Goal: Task Accomplishment & Management: Use online tool/utility

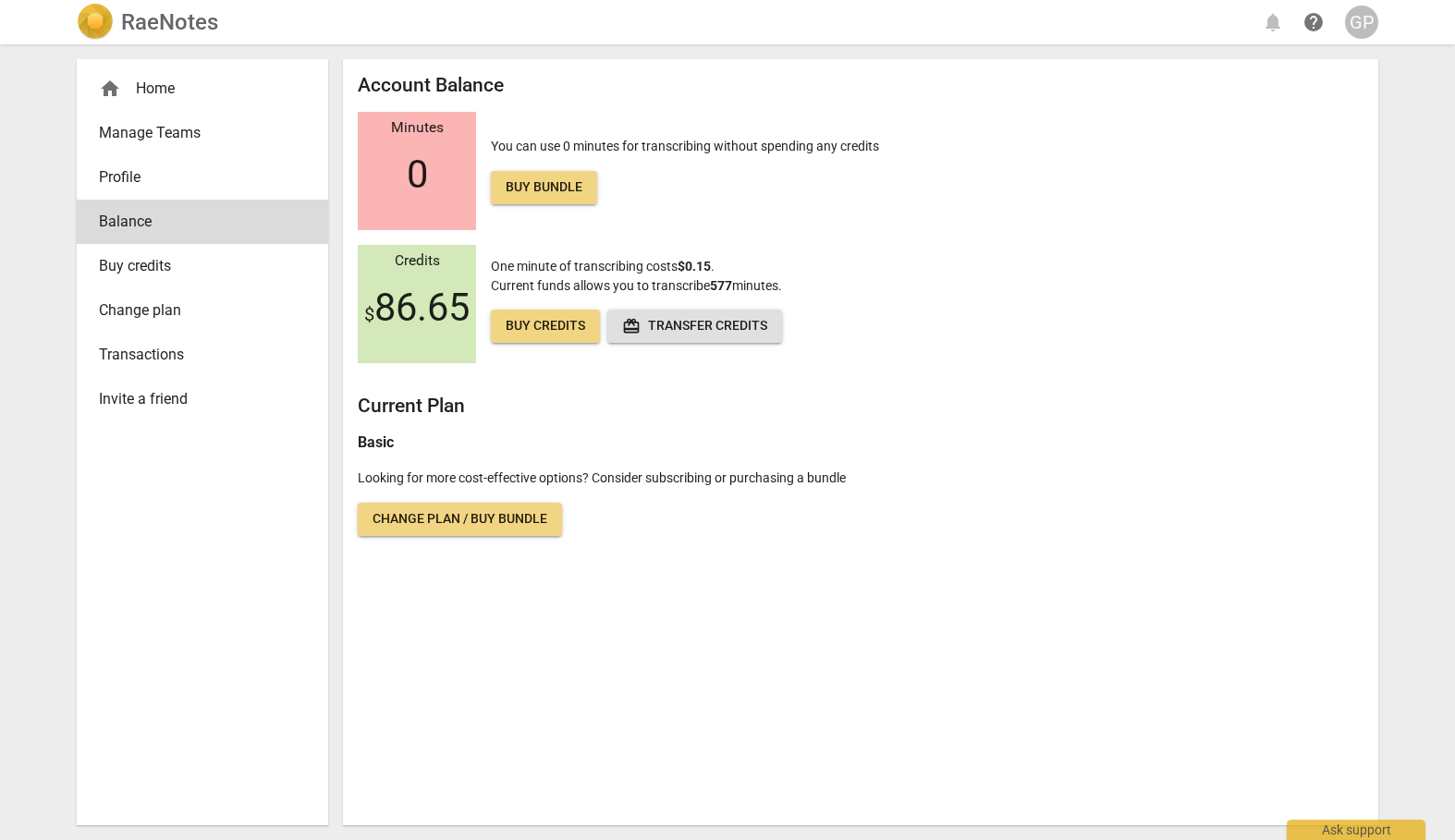
click at [167, 90] on div "home Home" at bounding box center [194, 89] width 192 height 22
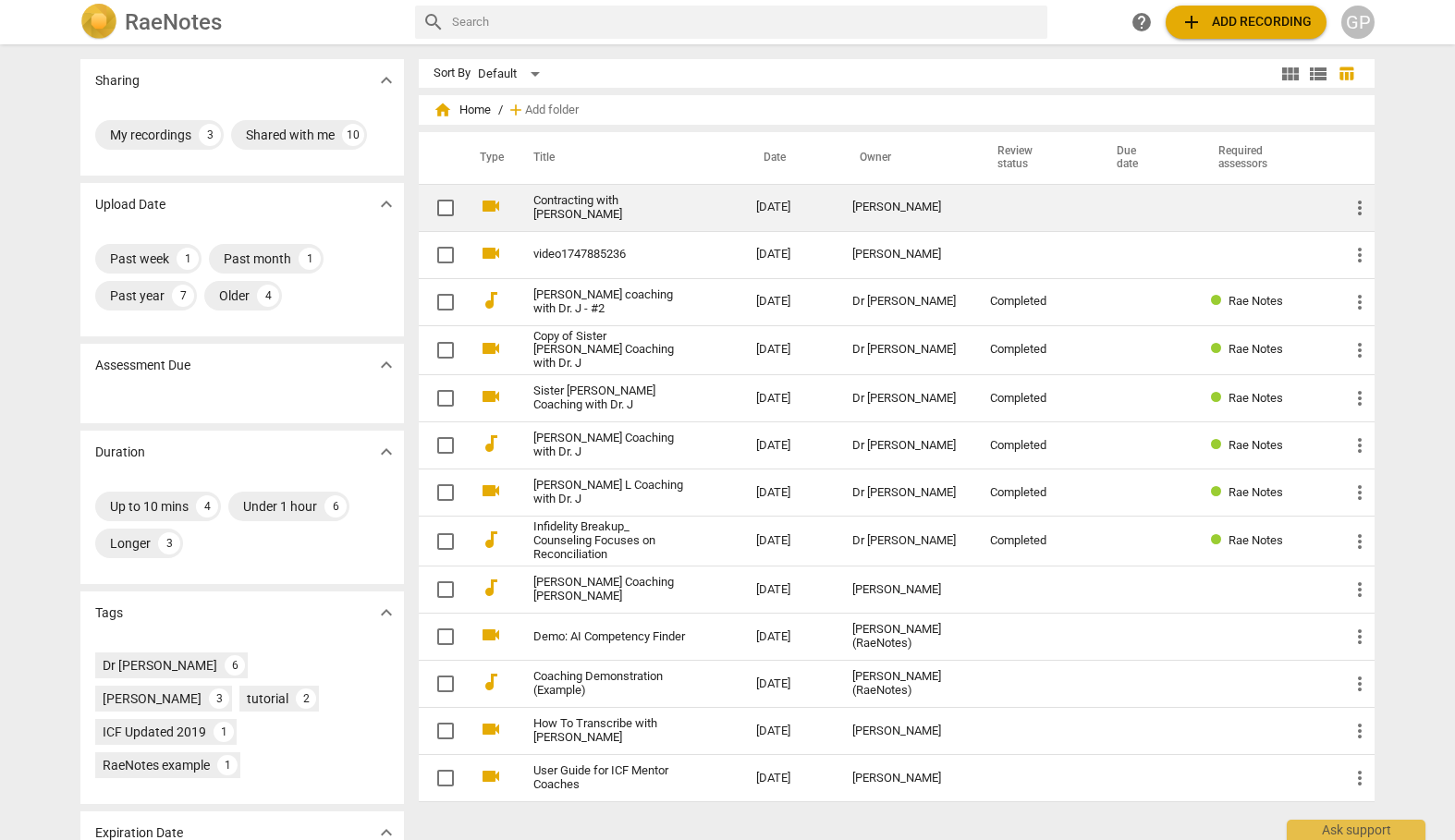
click at [572, 212] on link "Contracting with [PERSON_NAME]" at bounding box center [612, 208] width 156 height 28
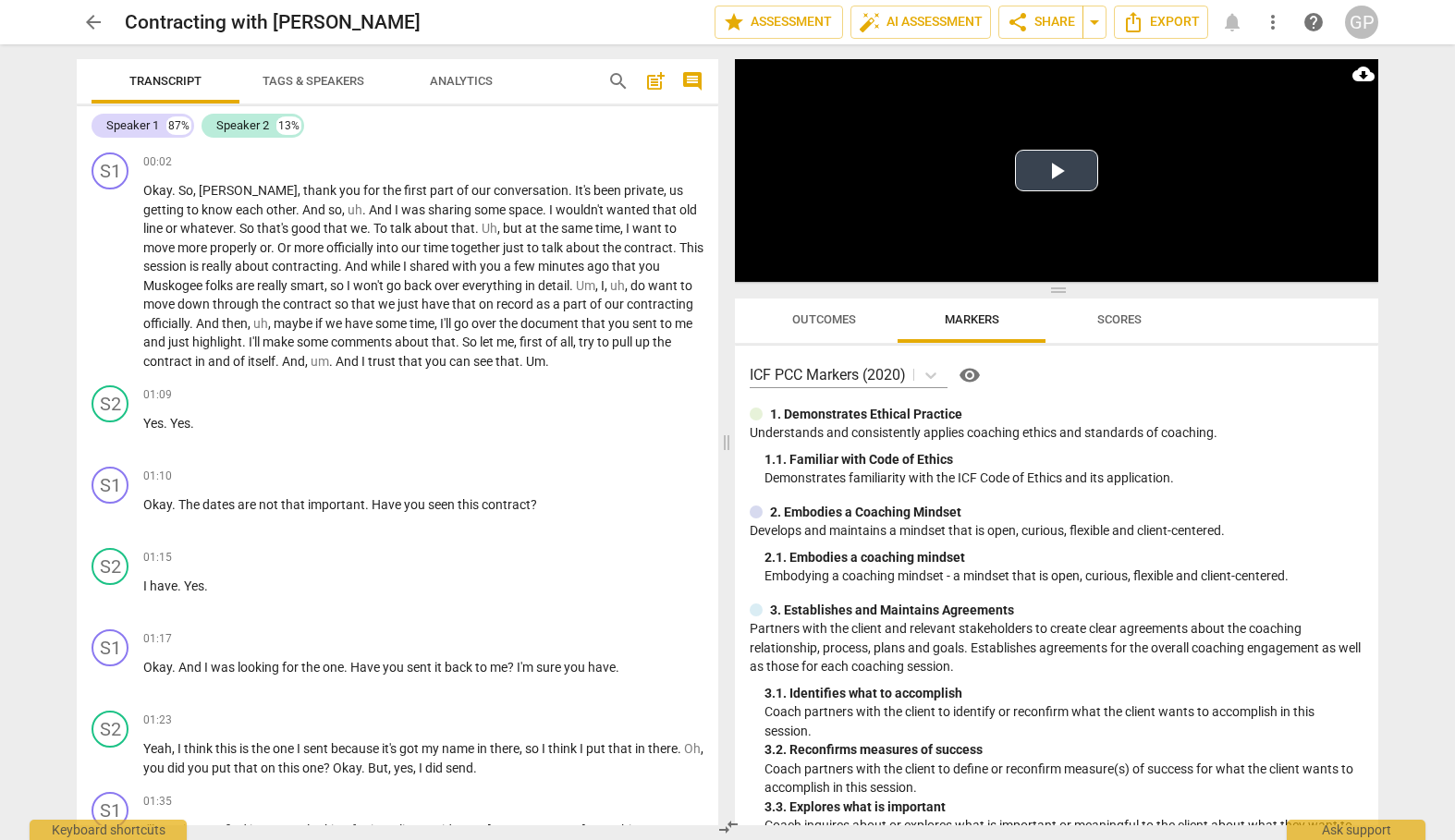
click at [1056, 167] on button "Play Video" at bounding box center [1056, 170] width 83 height 42
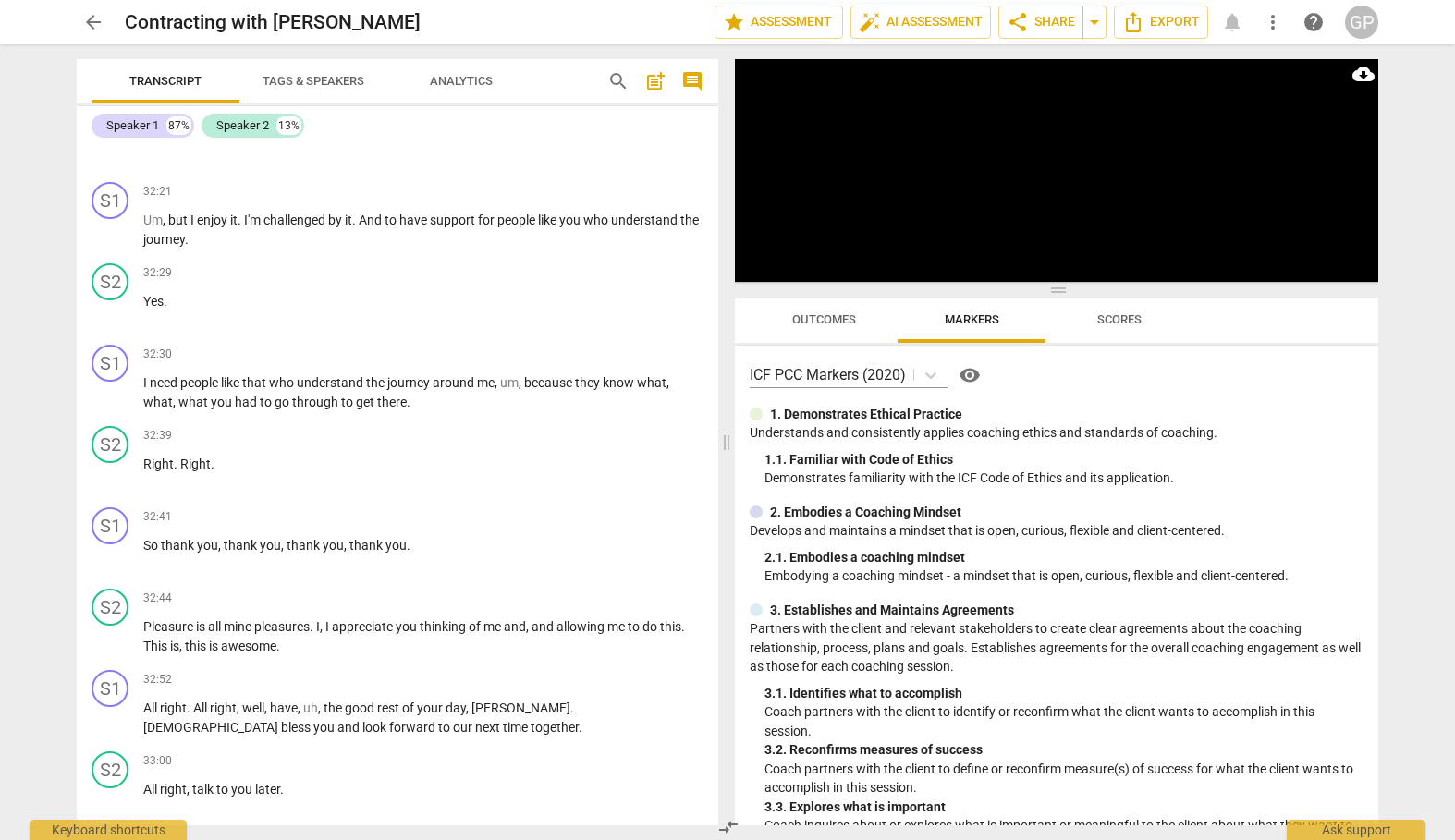
scroll to position [14270, 0]
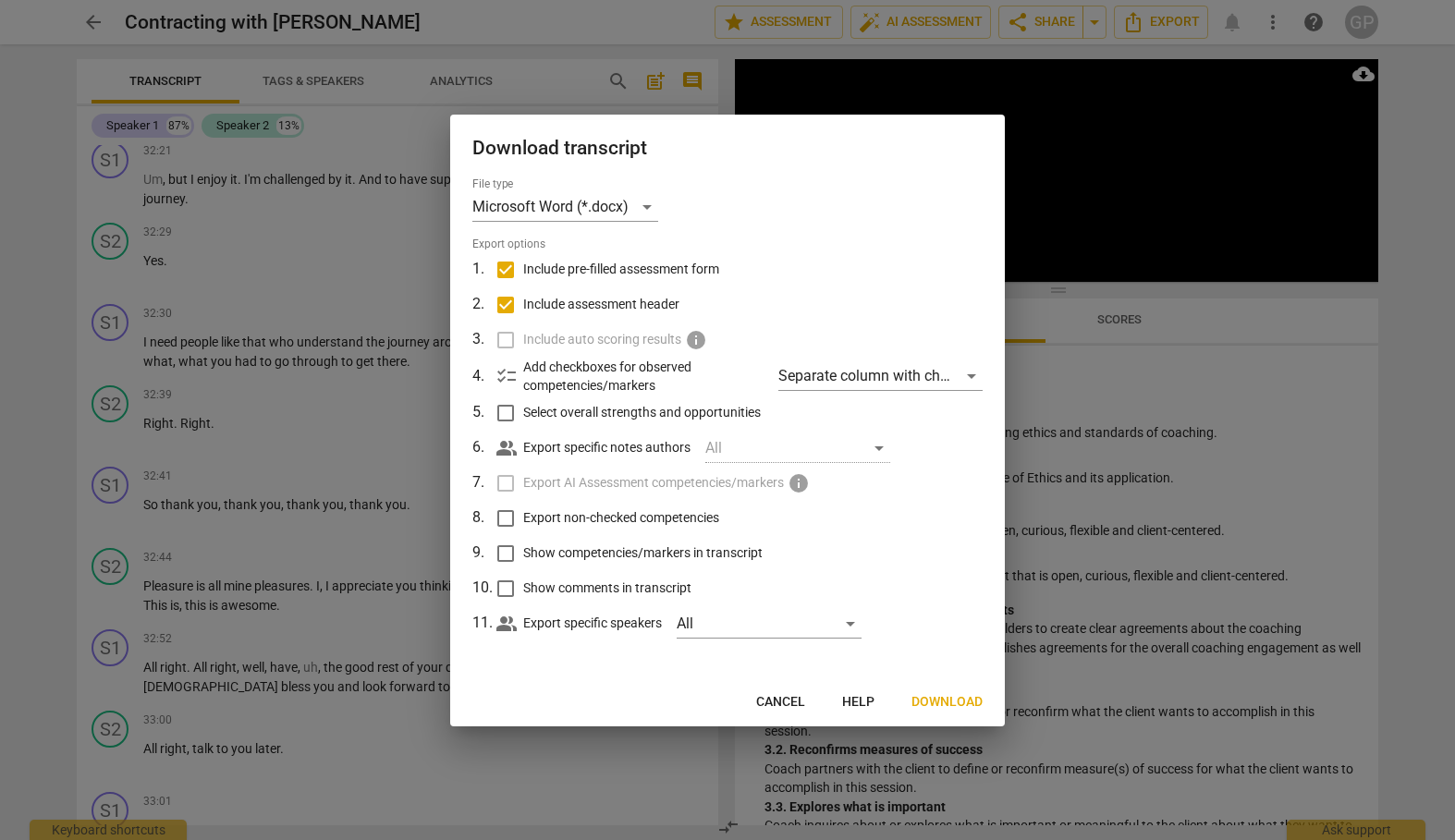
click at [938, 702] on span "Download" at bounding box center [946, 702] width 72 height 19
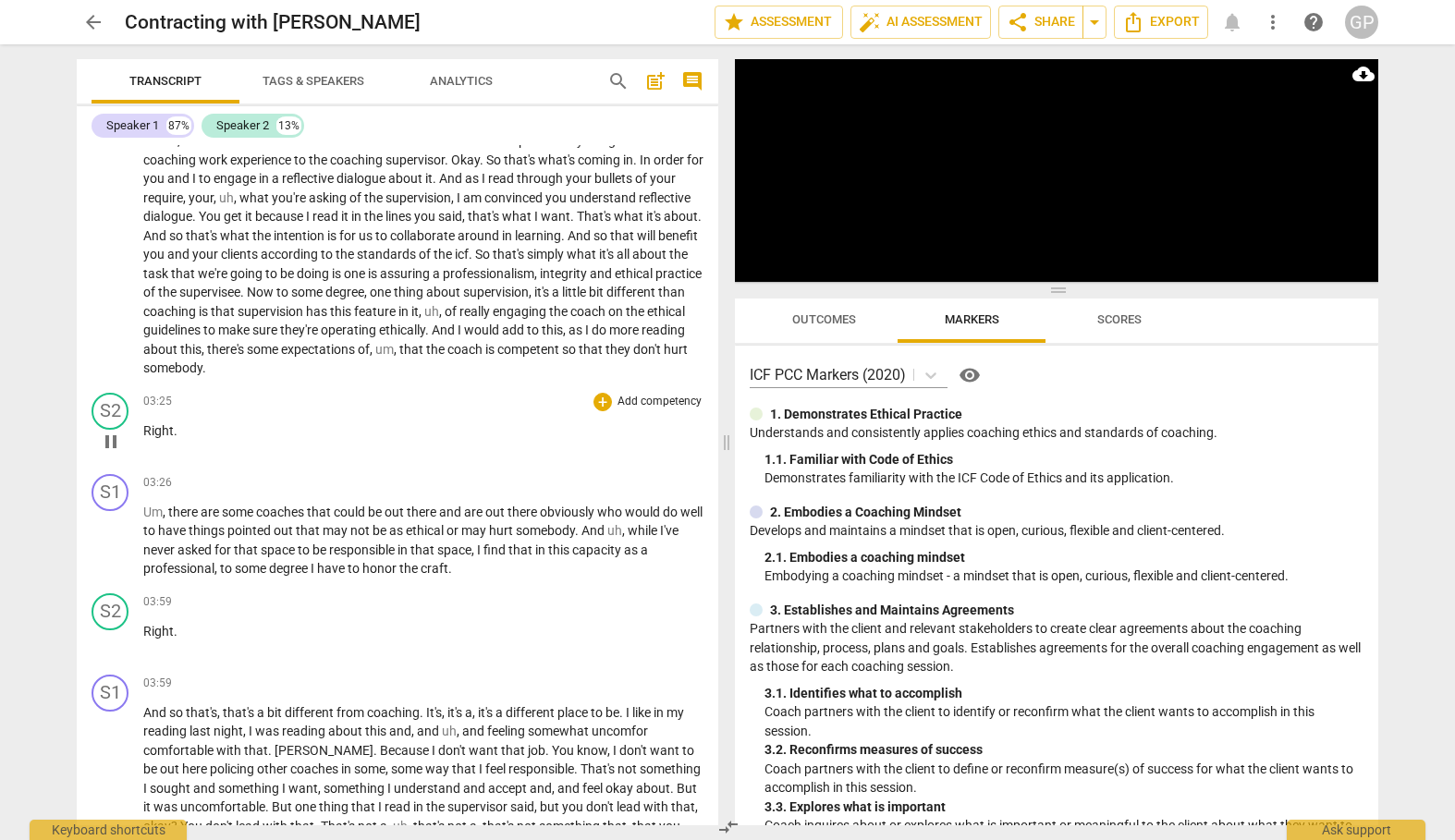
scroll to position [1519, 0]
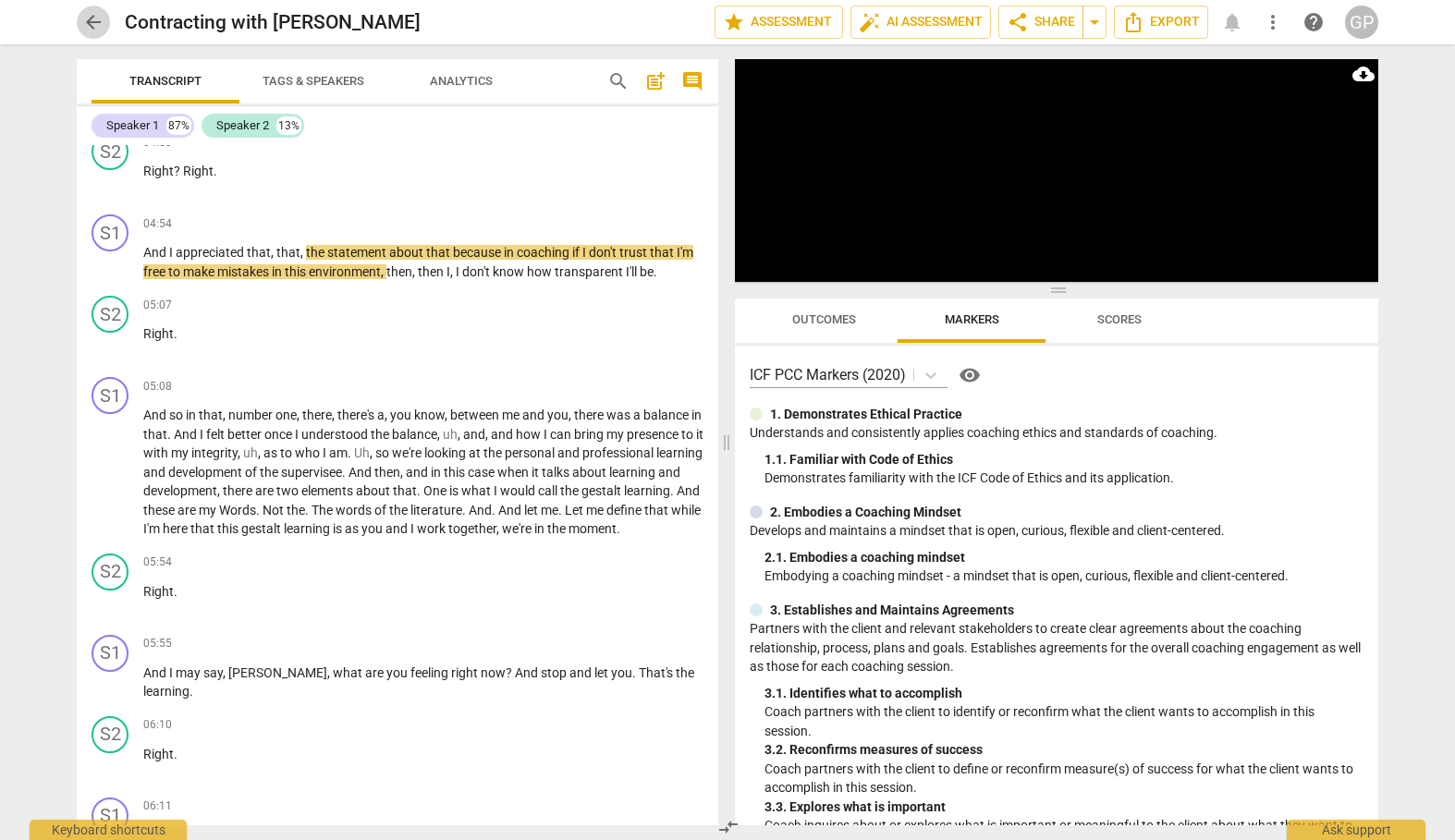
click at [92, 23] on span "arrow_back" at bounding box center [93, 22] width 22 height 22
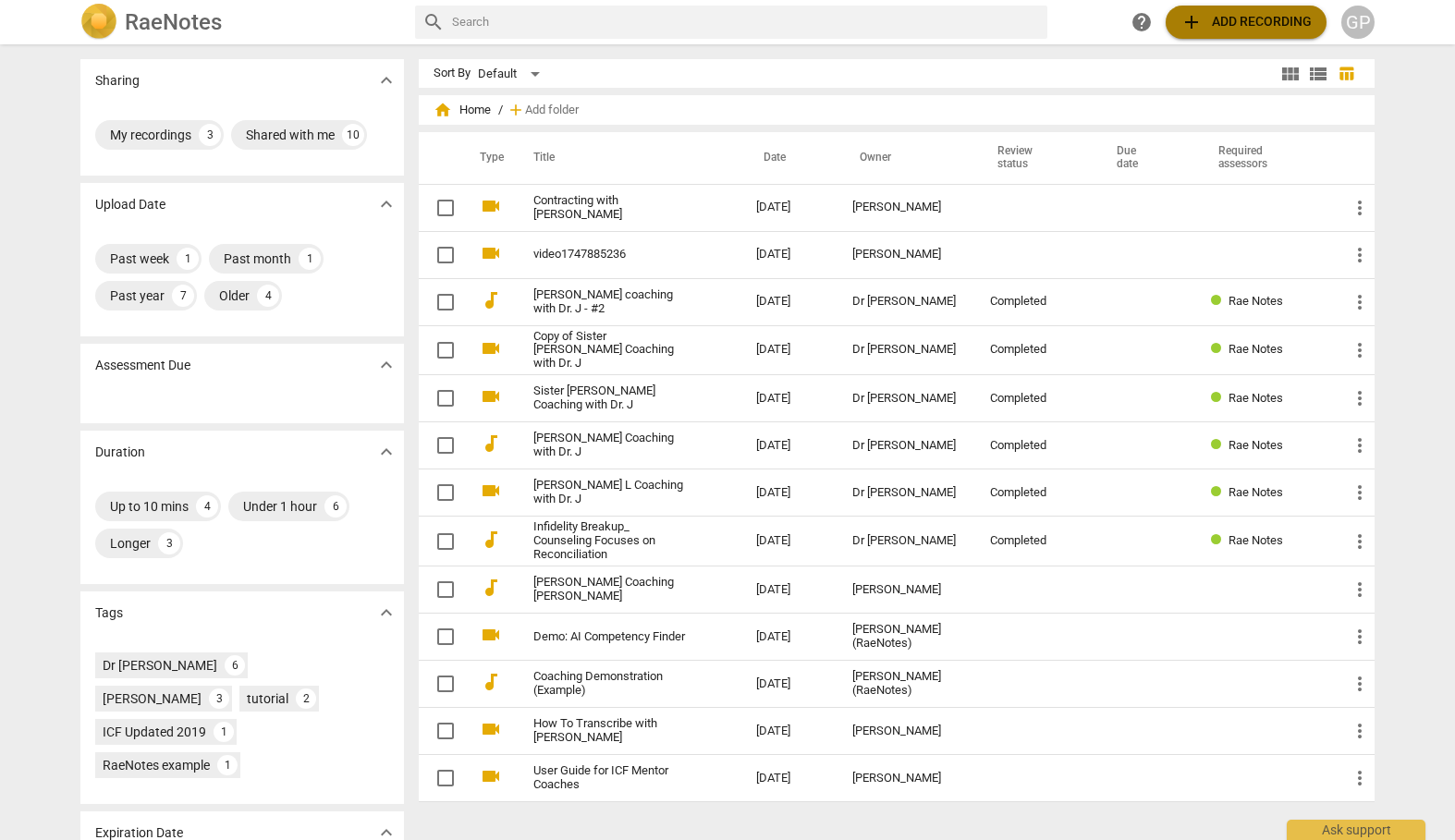
click at [1259, 24] on span "add Add recording" at bounding box center [1245, 22] width 131 height 22
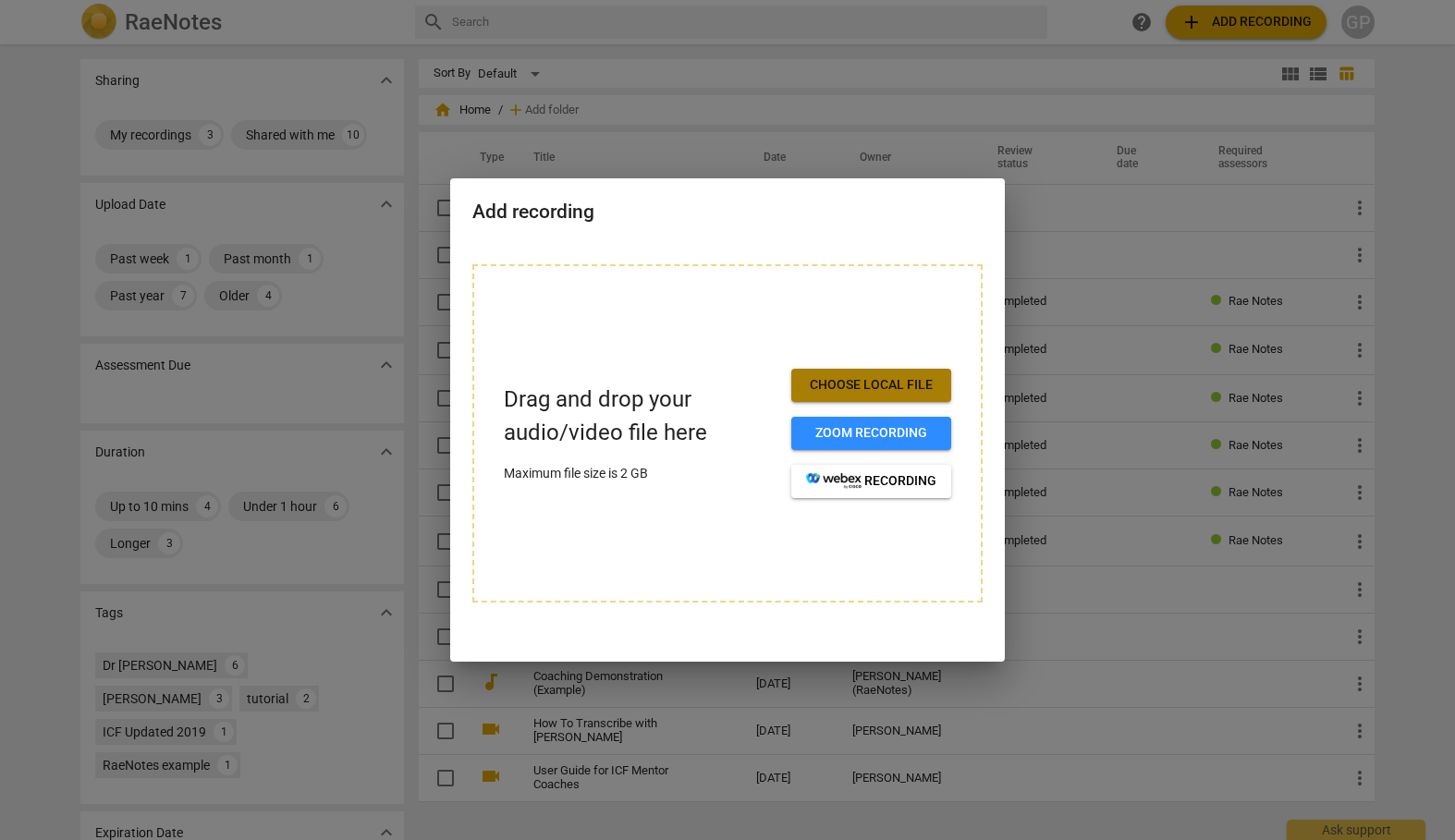
click at [884, 384] on span "Choose local file" at bounding box center [871, 386] width 130 height 19
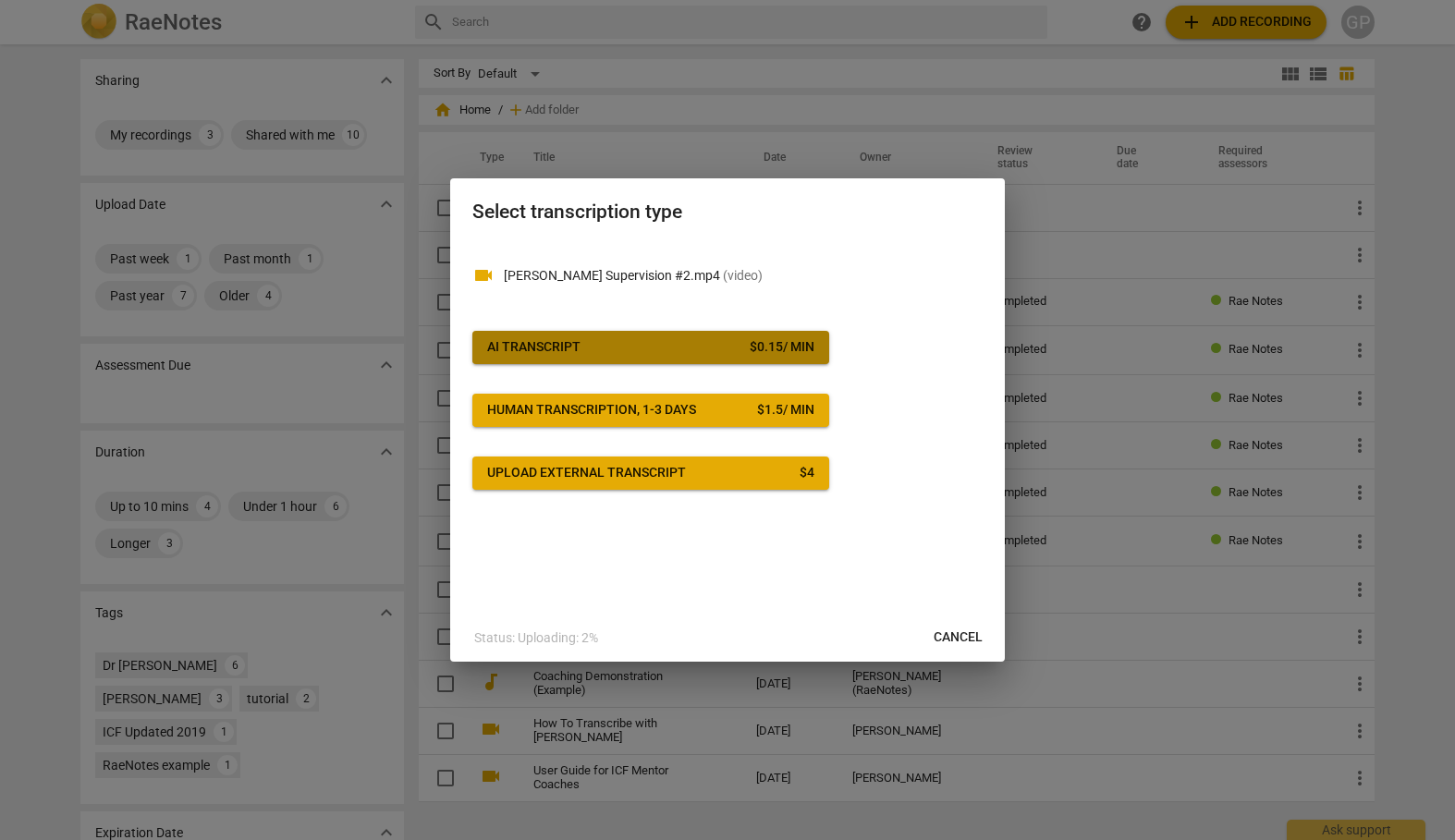
click at [708, 345] on span "AI Transcript $ 0.15 / min" at bounding box center [651, 348] width 327 height 19
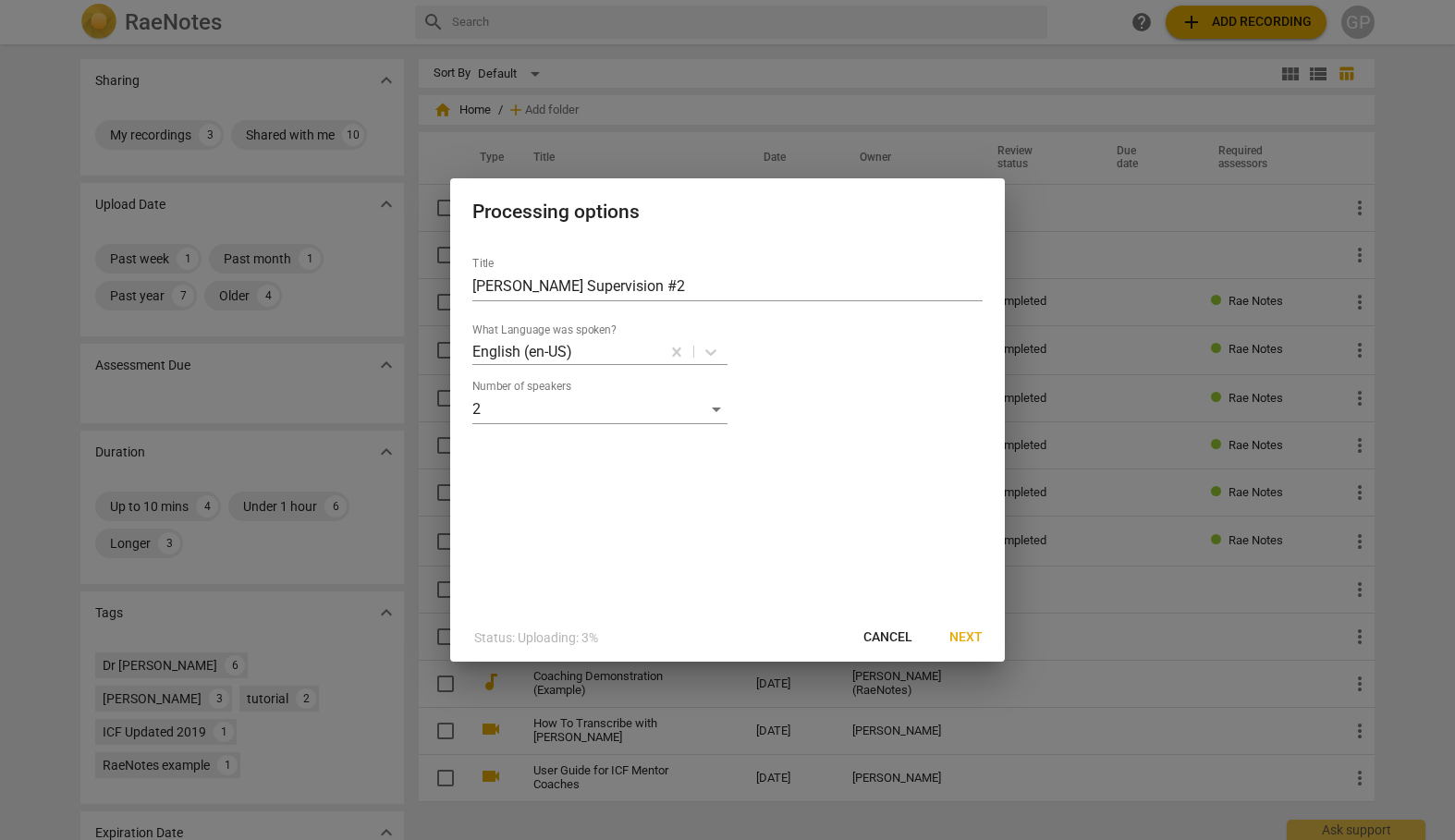
click at [968, 635] on span "Next" at bounding box center [966, 637] width 33 height 19
